Goal: Task Accomplishment & Management: Use online tool/utility

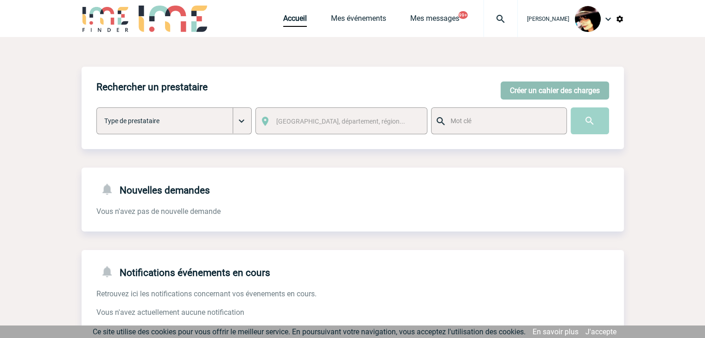
click at [528, 86] on button "Créer un cahier des charges" at bounding box center [554, 91] width 108 height 18
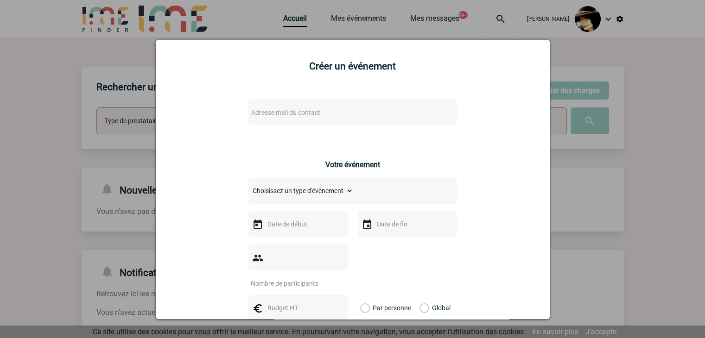
click at [263, 111] on span "Adresse mail du contact" at bounding box center [285, 112] width 69 height 7
type input "anne-catherine.marka@sanofi.com"
click at [597, 190] on div at bounding box center [352, 169] width 705 height 338
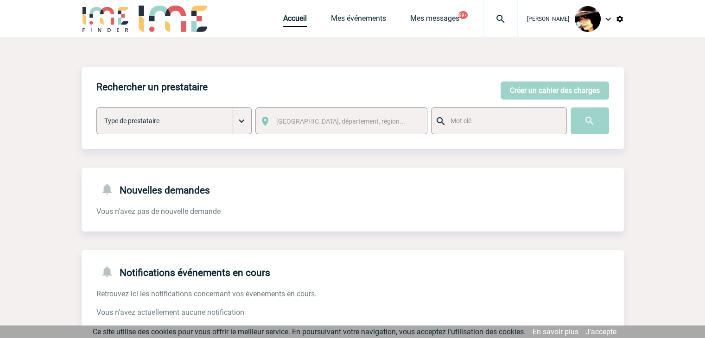
click at [491, 16] on img at bounding box center [500, 18] width 33 height 11
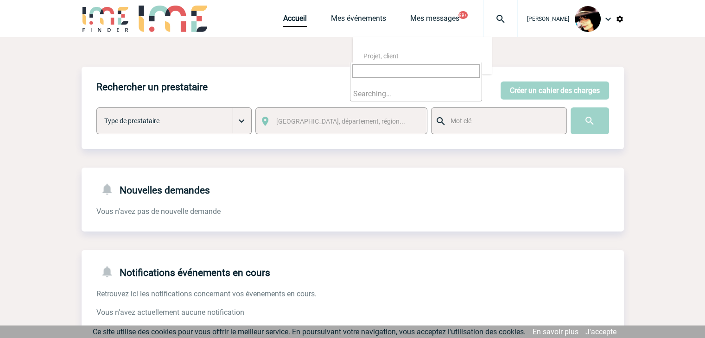
click at [411, 70] on input "search" at bounding box center [415, 70] width 127 height 13
type input "2000425231"
